Goal: Transaction & Acquisition: Purchase product/service

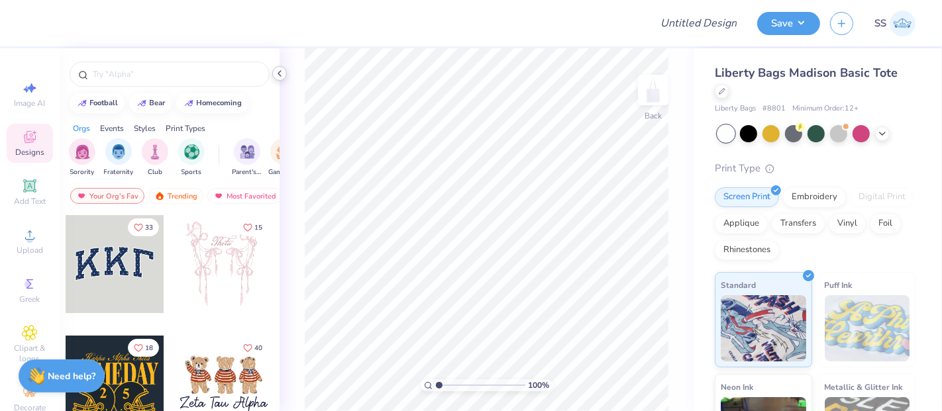
click at [283, 80] on div "100 % Back" at bounding box center [486, 229] width 414 height 363
click at [284, 71] on icon at bounding box center [279, 73] width 11 height 11
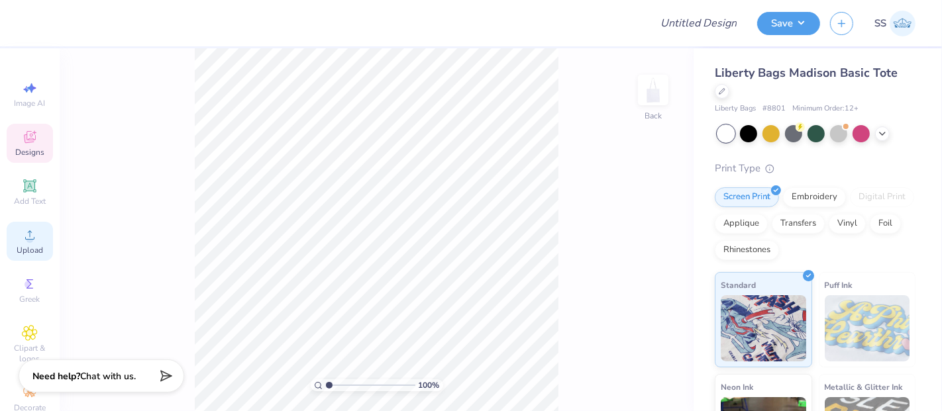
click at [29, 252] on span "Upload" at bounding box center [30, 250] width 26 height 11
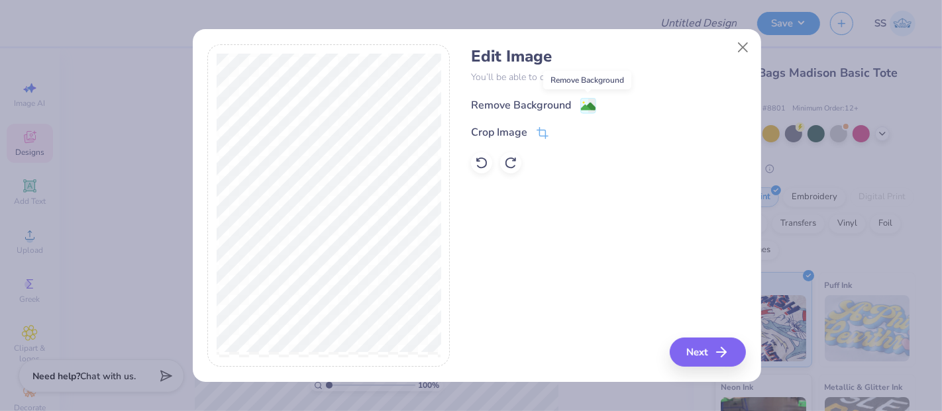
click at [587, 107] on image at bounding box center [588, 106] width 15 height 15
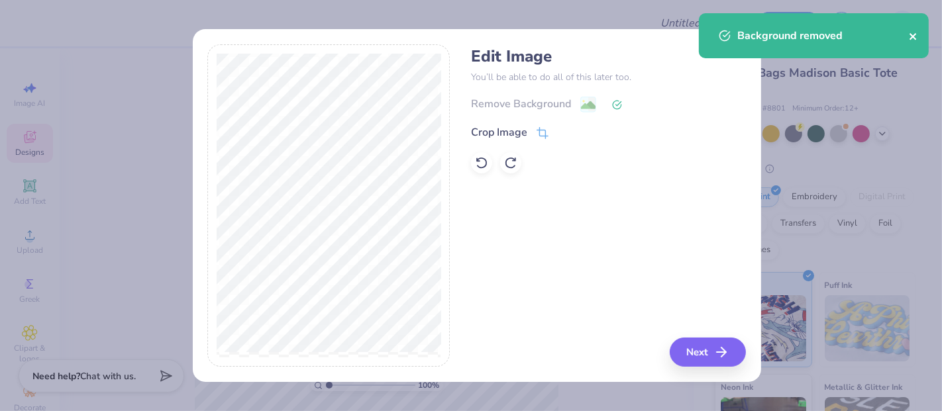
click at [913, 38] on icon "close" at bounding box center [913, 36] width 9 height 11
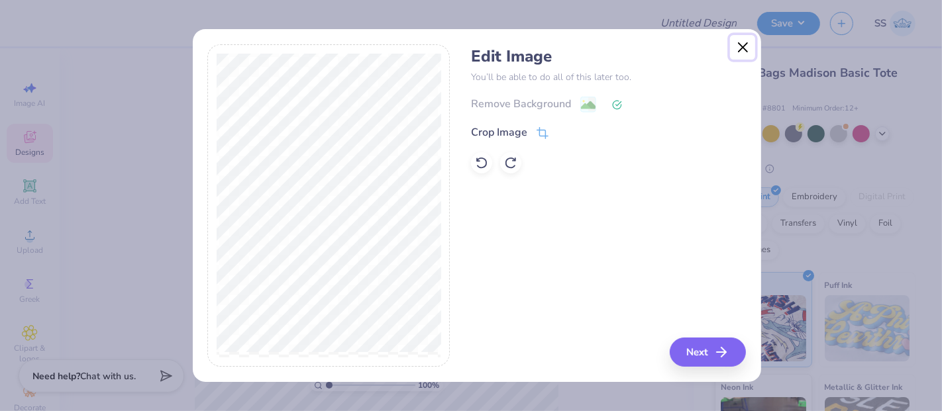
click at [743, 48] on button "Close" at bounding box center [742, 47] width 25 height 25
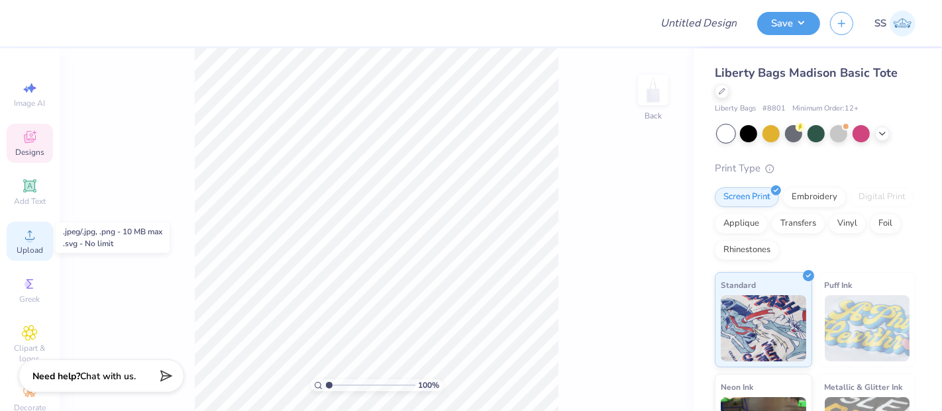
click at [28, 236] on icon at bounding box center [30, 235] width 16 height 16
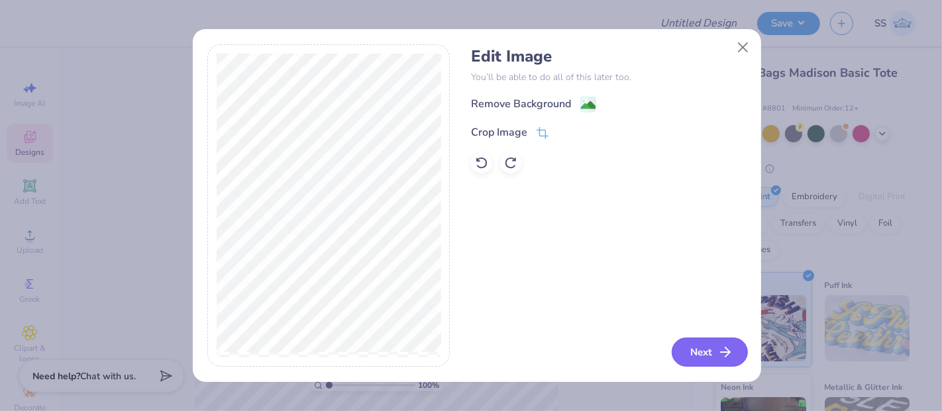
click at [706, 348] on button "Next" at bounding box center [709, 352] width 76 height 29
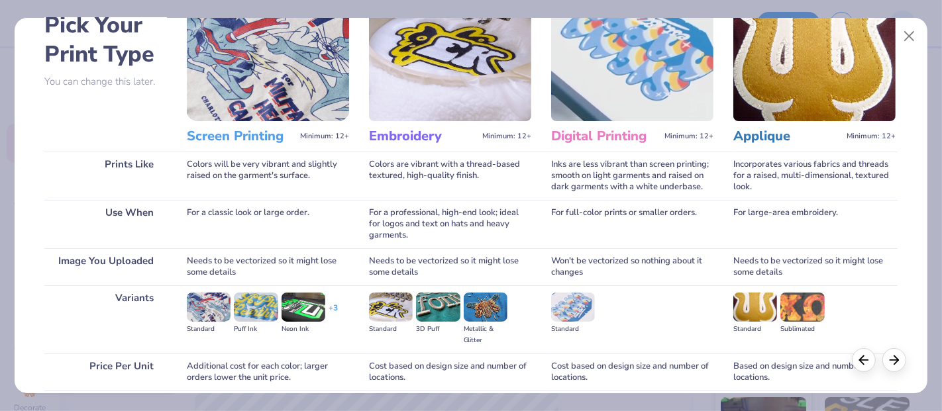
scroll to position [172, 0]
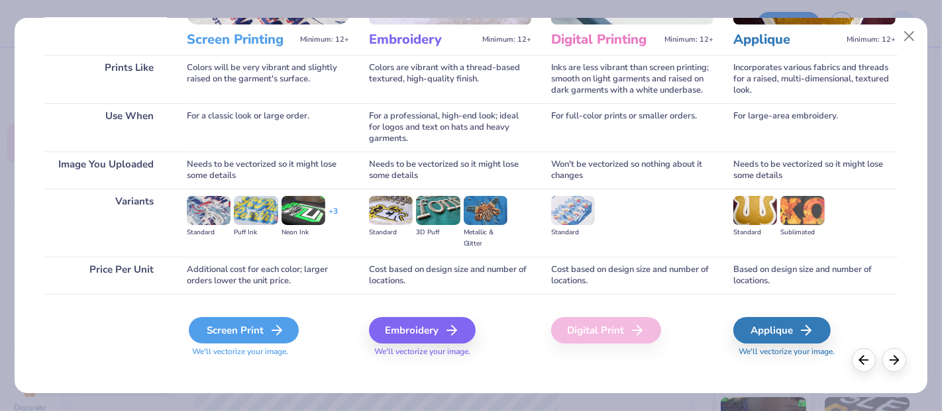
click at [252, 324] on div "Screen Print" at bounding box center [244, 330] width 110 height 26
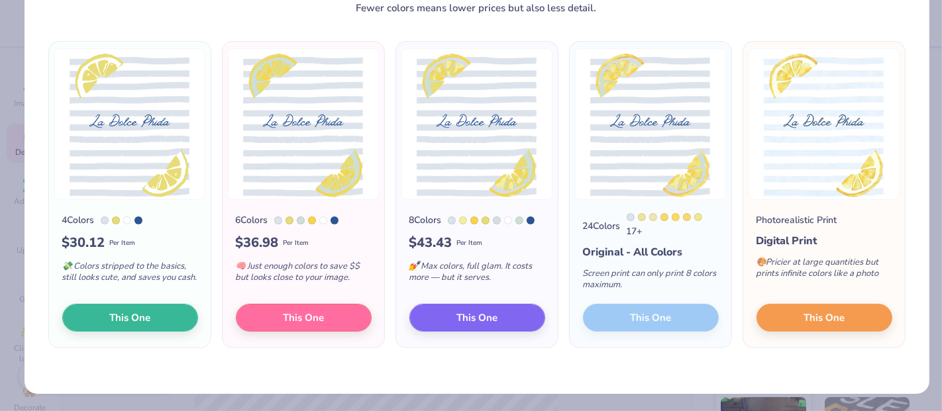
scroll to position [0, 0]
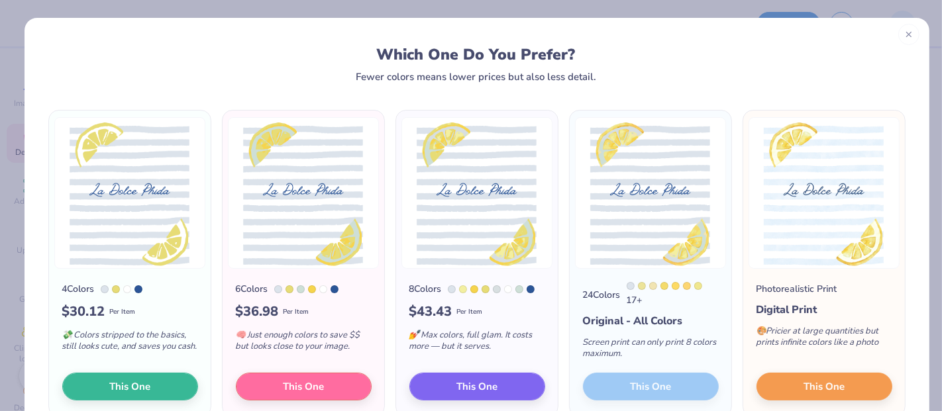
click at [904, 32] on icon at bounding box center [908, 34] width 9 height 9
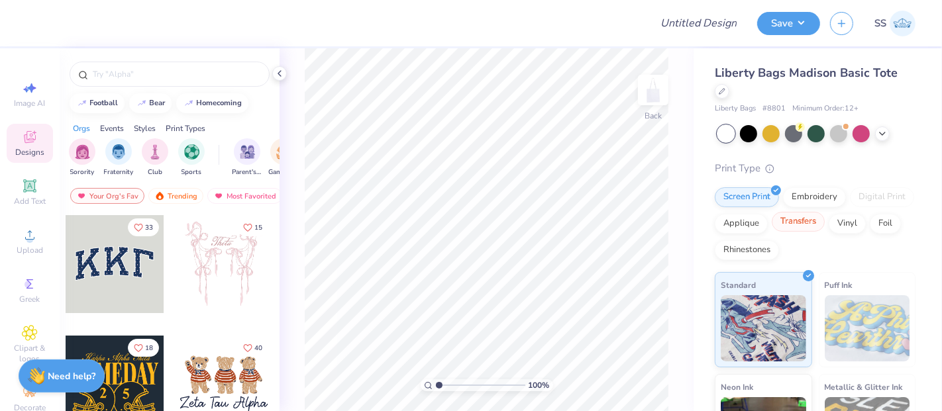
click at [824, 226] on div "Transfers" at bounding box center [797, 222] width 53 height 20
